Goal: Task Accomplishment & Management: Manage account settings

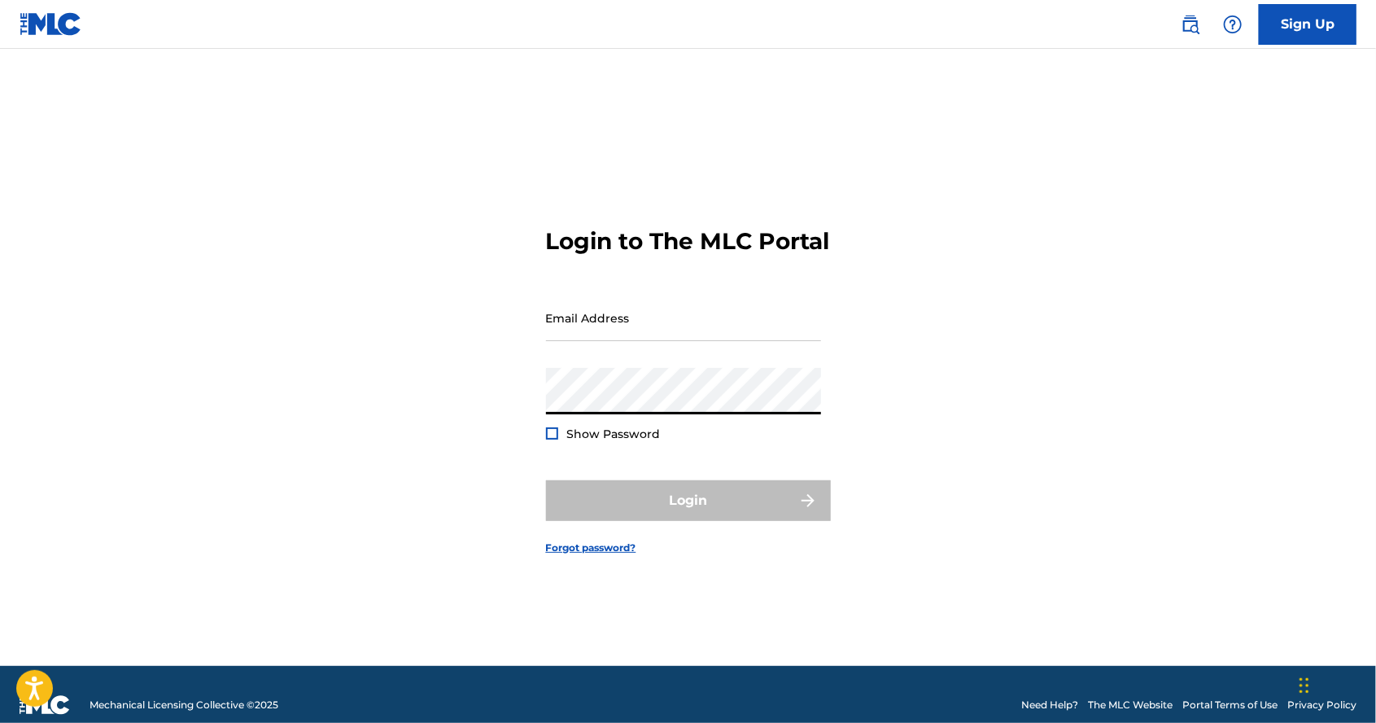
type input "[EMAIL_ADDRESS][DOMAIN_NAME]"
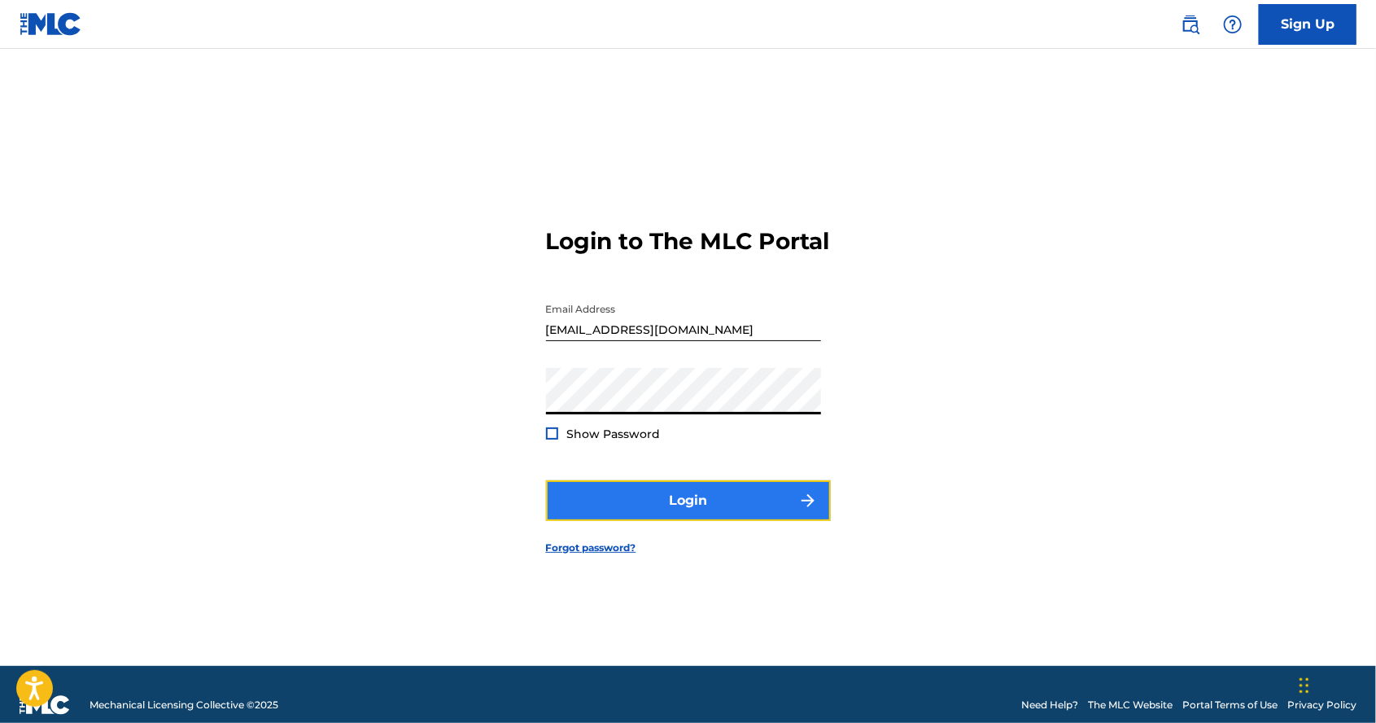
click at [720, 521] on button "Login" at bounding box center [688, 500] width 285 height 41
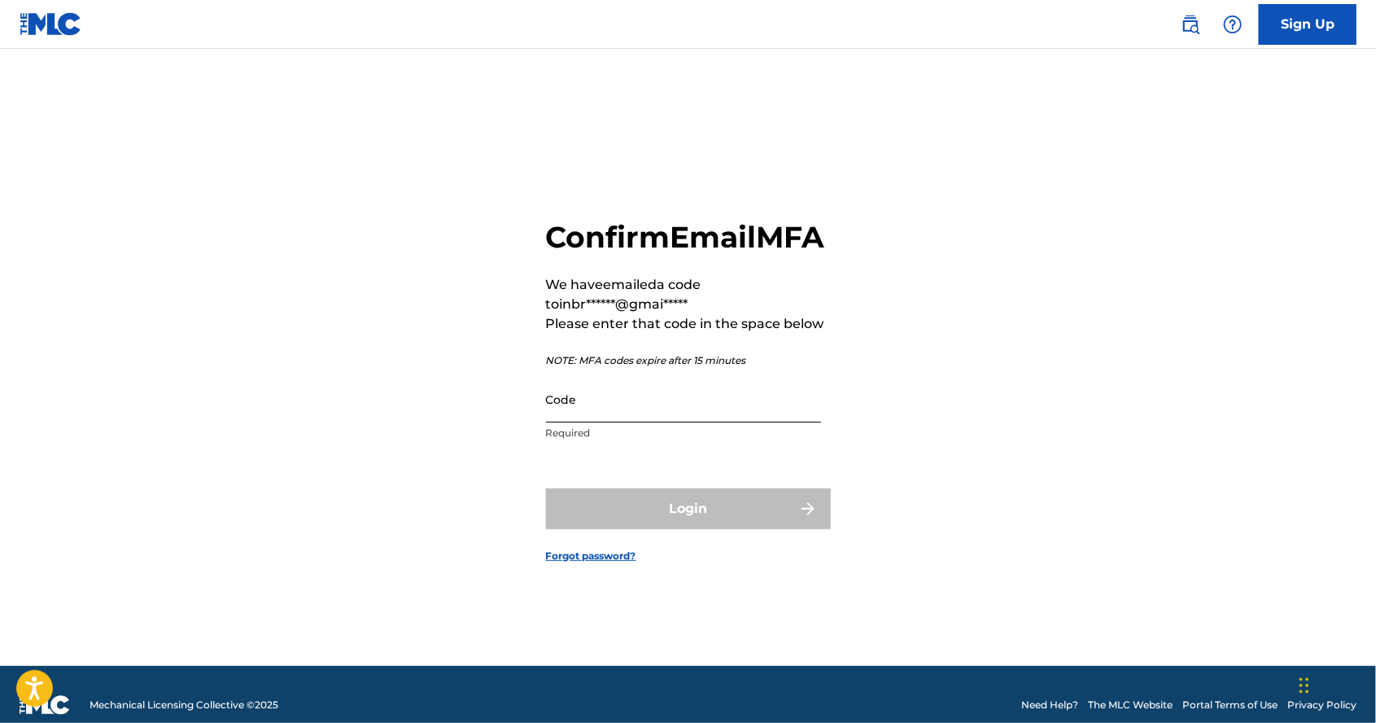
click at [602, 422] on input "Code" at bounding box center [683, 399] width 275 height 46
paste input "160241"
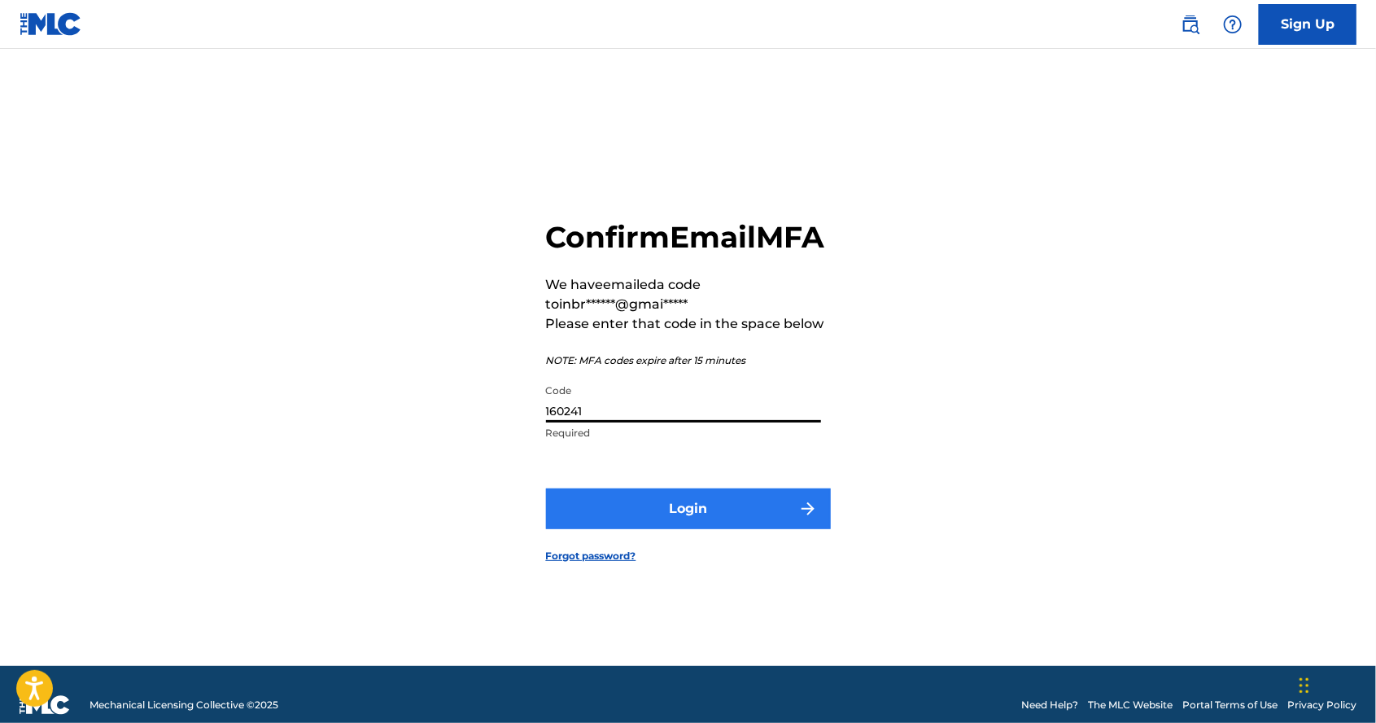
type input "160241"
click at [677, 529] on button "Login" at bounding box center [688, 508] width 285 height 41
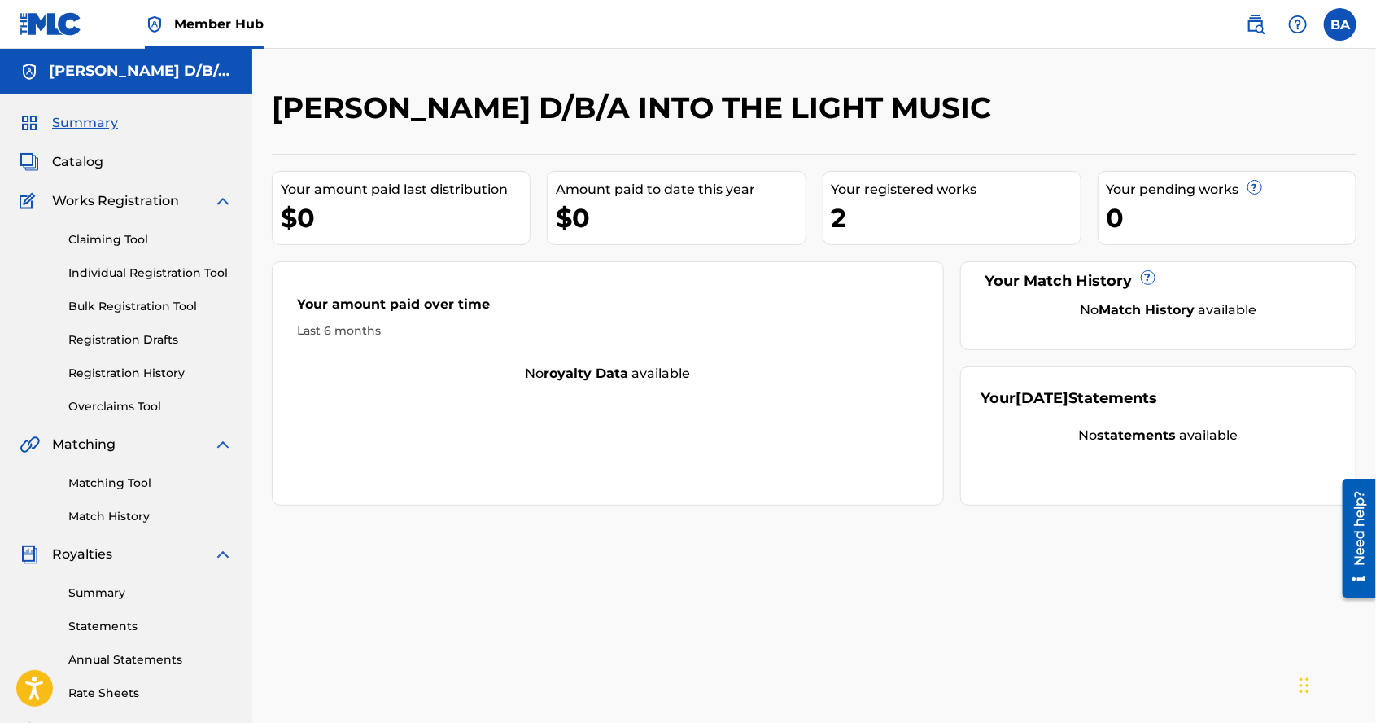
click at [219, 20] on span "Member Hub" at bounding box center [219, 24] width 90 height 19
click at [142, 23] on div "Member Hub" at bounding box center [142, 24] width 244 height 48
click at [167, 69] on h5 "[PERSON_NAME] D/B/A INTO THE LIGHT MUSIC" at bounding box center [141, 71] width 184 height 19
click at [1341, 34] on label at bounding box center [1340, 24] width 33 height 33
click at [1340, 24] on input "[PERSON_NAME] [EMAIL_ADDRESS][DOMAIN_NAME] Notification Preferences Profile Log…" at bounding box center [1340, 24] width 0 height 0
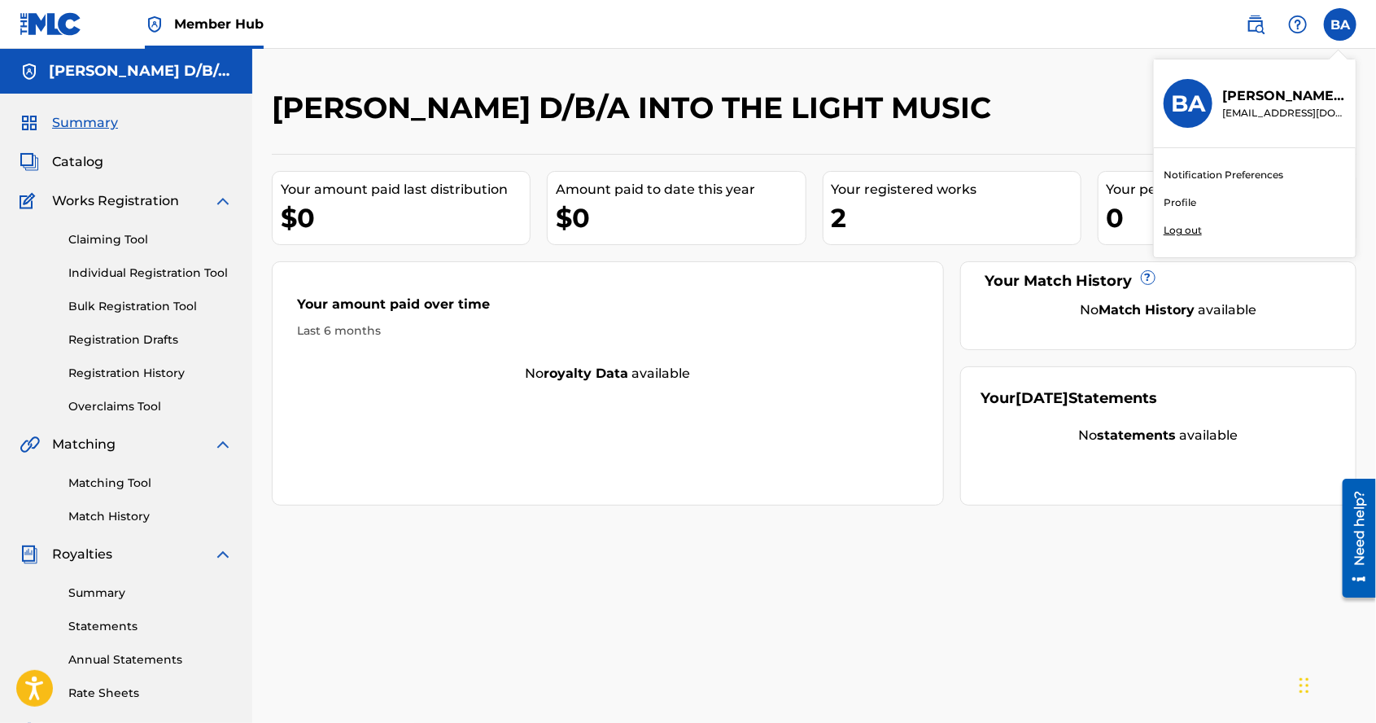
click at [1186, 224] on p "Log out" at bounding box center [1183, 230] width 38 height 15
click at [1340, 24] on input "[PERSON_NAME] [EMAIL_ADDRESS][DOMAIN_NAME] Notification Preferences Profile Log…" at bounding box center [1340, 24] width 0 height 0
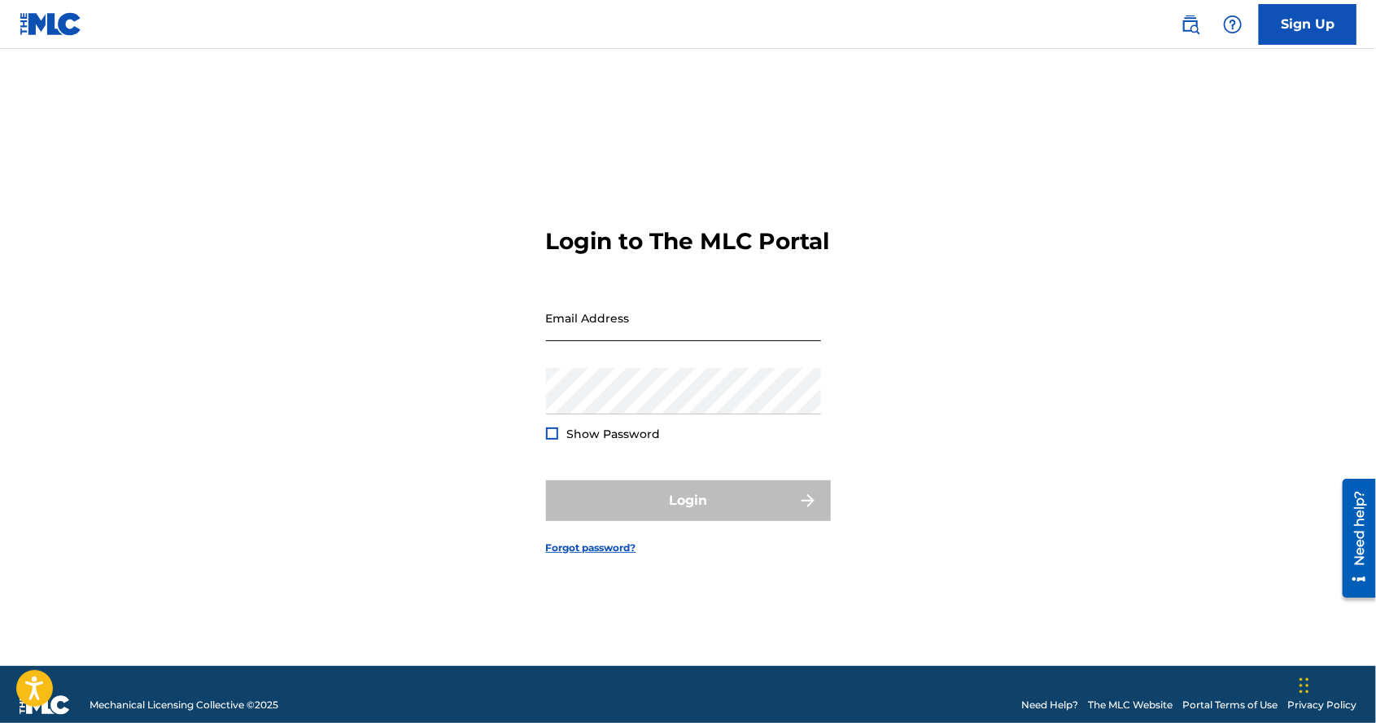
click at [641, 341] on input "Email Address" at bounding box center [683, 318] width 275 height 46
type input "[EMAIL_ADDRESS][DOMAIN_NAME]"
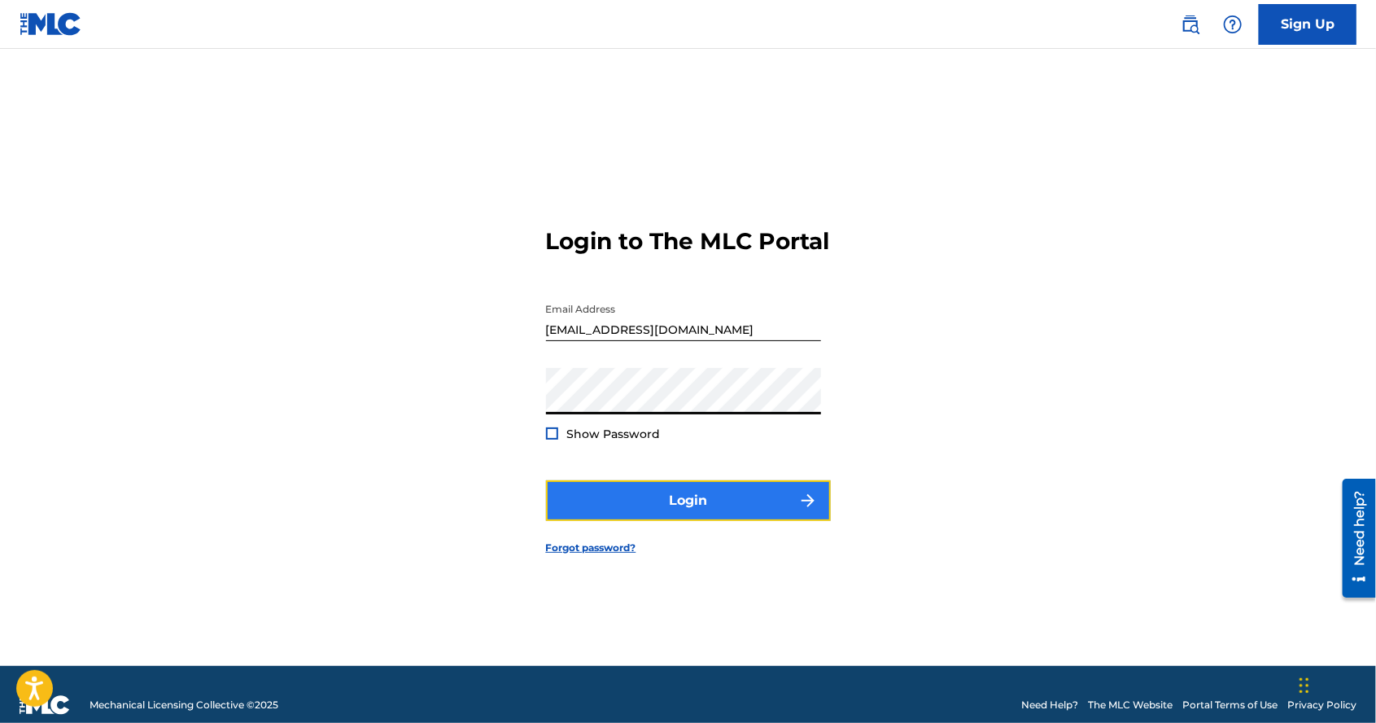
click at [728, 521] on button "Login" at bounding box center [688, 500] width 285 height 41
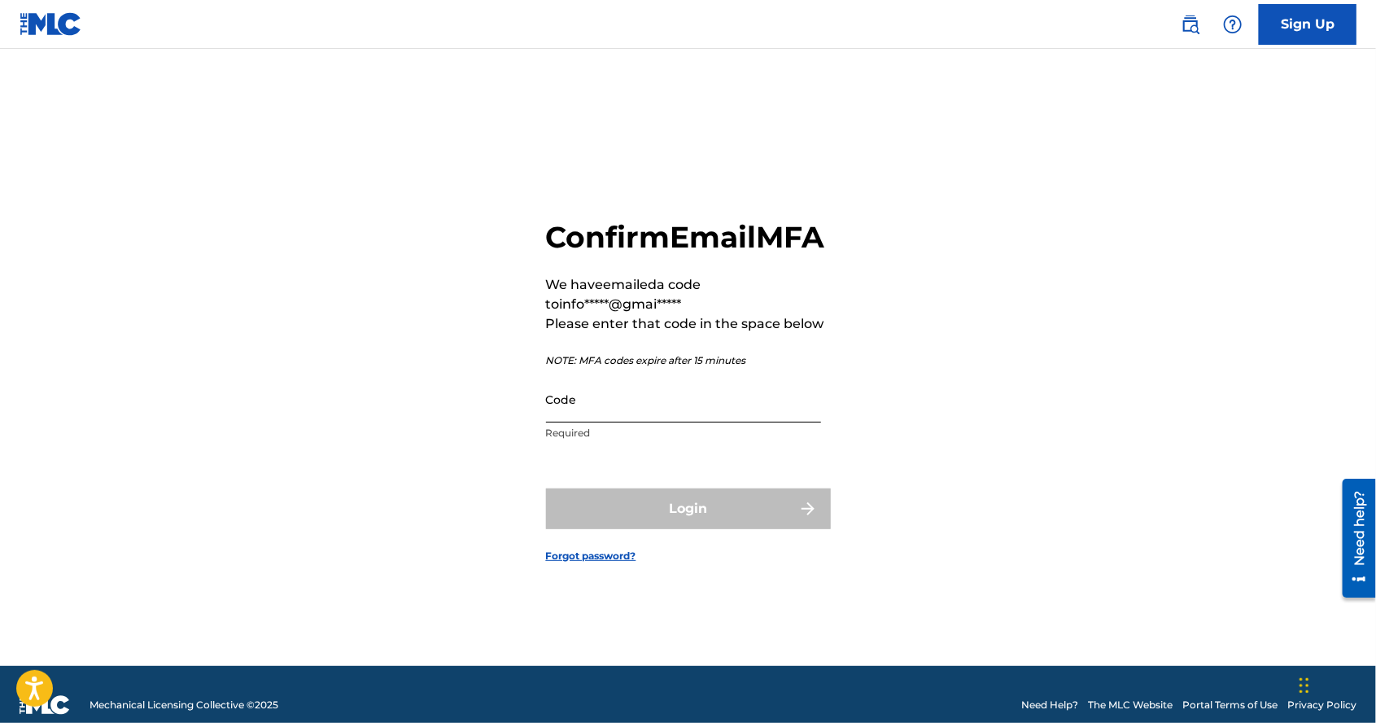
click at [559, 422] on input "Code" at bounding box center [683, 399] width 275 height 46
paste input "345837"
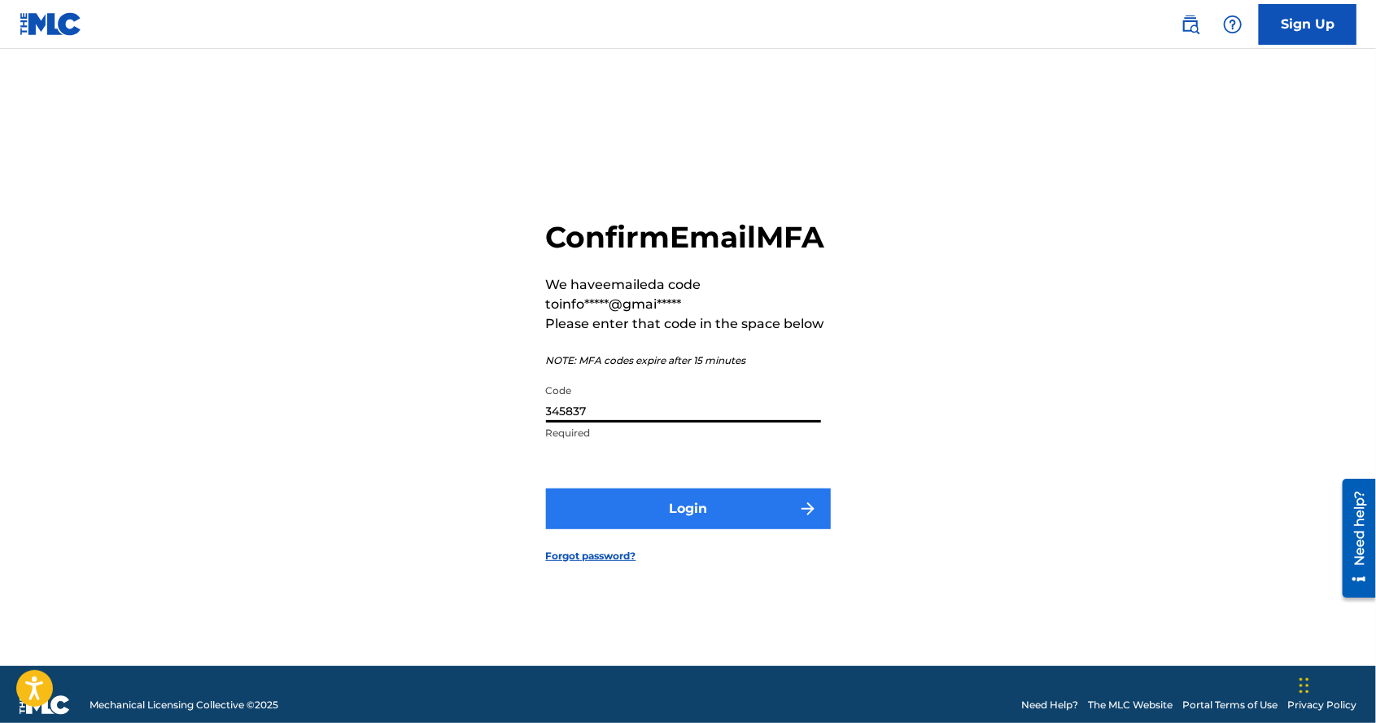
type input "345837"
click at [714, 529] on button "Login" at bounding box center [688, 508] width 285 height 41
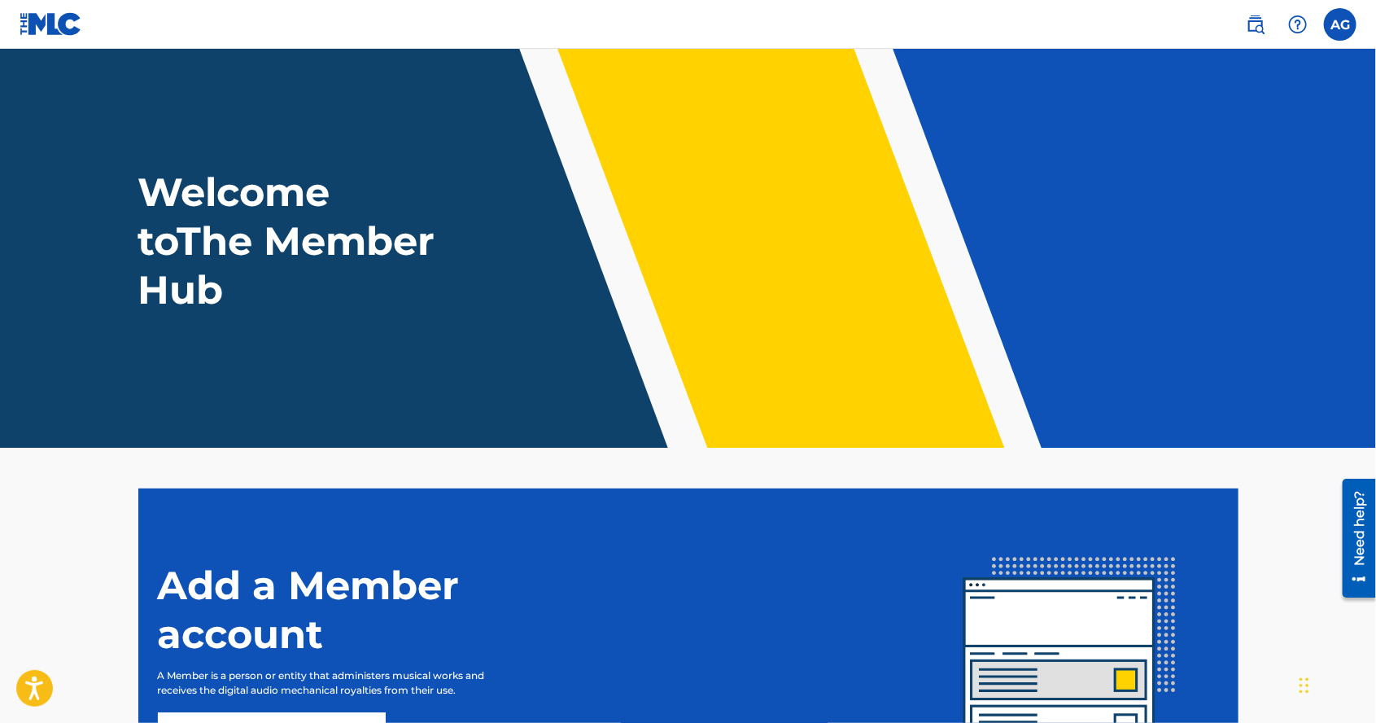
click at [1326, 39] on div "AG [PERSON_NAME] GEMMA [EMAIL_ADDRESS][DOMAIN_NAME] Notification Preferences Pr…" at bounding box center [1293, 24] width 127 height 33
click at [1343, 24] on label at bounding box center [1340, 24] width 33 height 33
click at [1340, 24] on input "[PERSON_NAME] GEMMA [EMAIL_ADDRESS][DOMAIN_NAME] Notification Preferences Profi…" at bounding box center [1340, 24] width 0 height 0
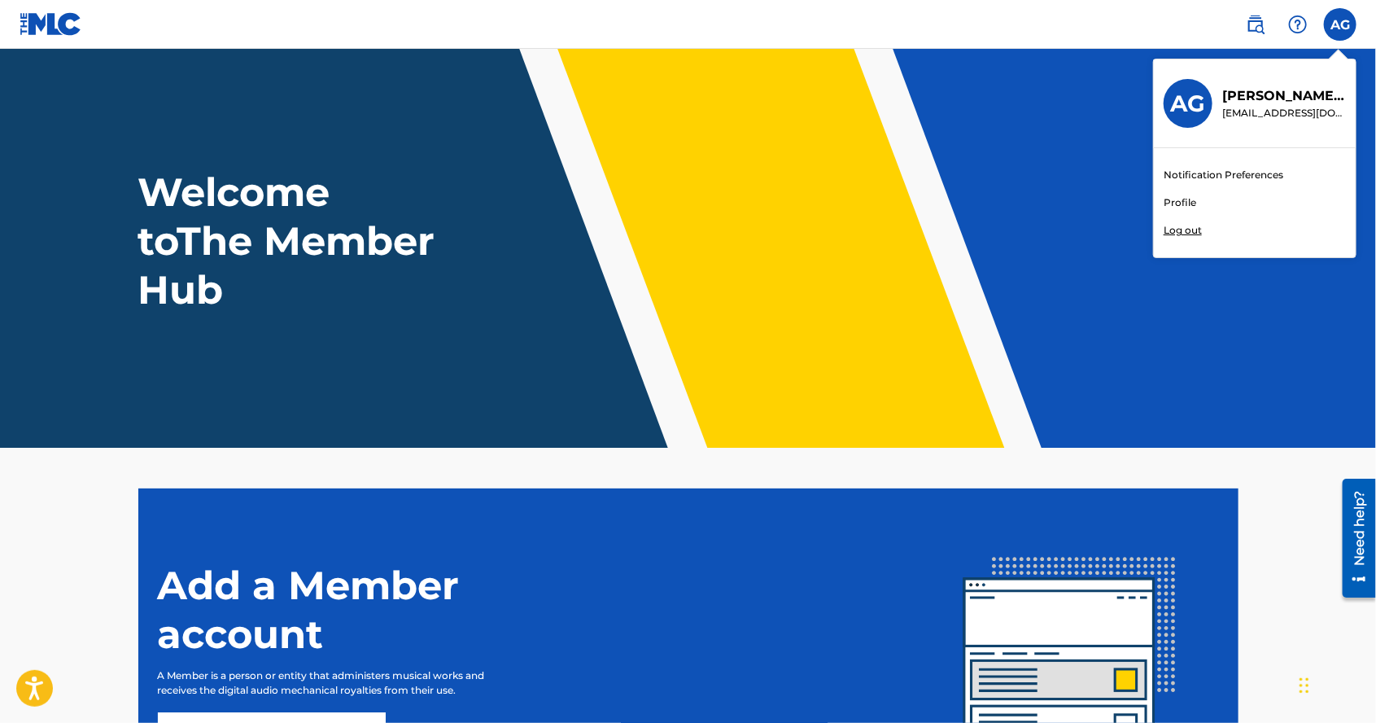
click at [1170, 233] on p "Log out" at bounding box center [1183, 230] width 38 height 15
click at [1340, 24] on input "[PERSON_NAME] GEMMA [EMAIL_ADDRESS][DOMAIN_NAME] Notification Preferences Profi…" at bounding box center [1340, 24] width 0 height 0
